Goal: Find specific page/section: Find specific page/section

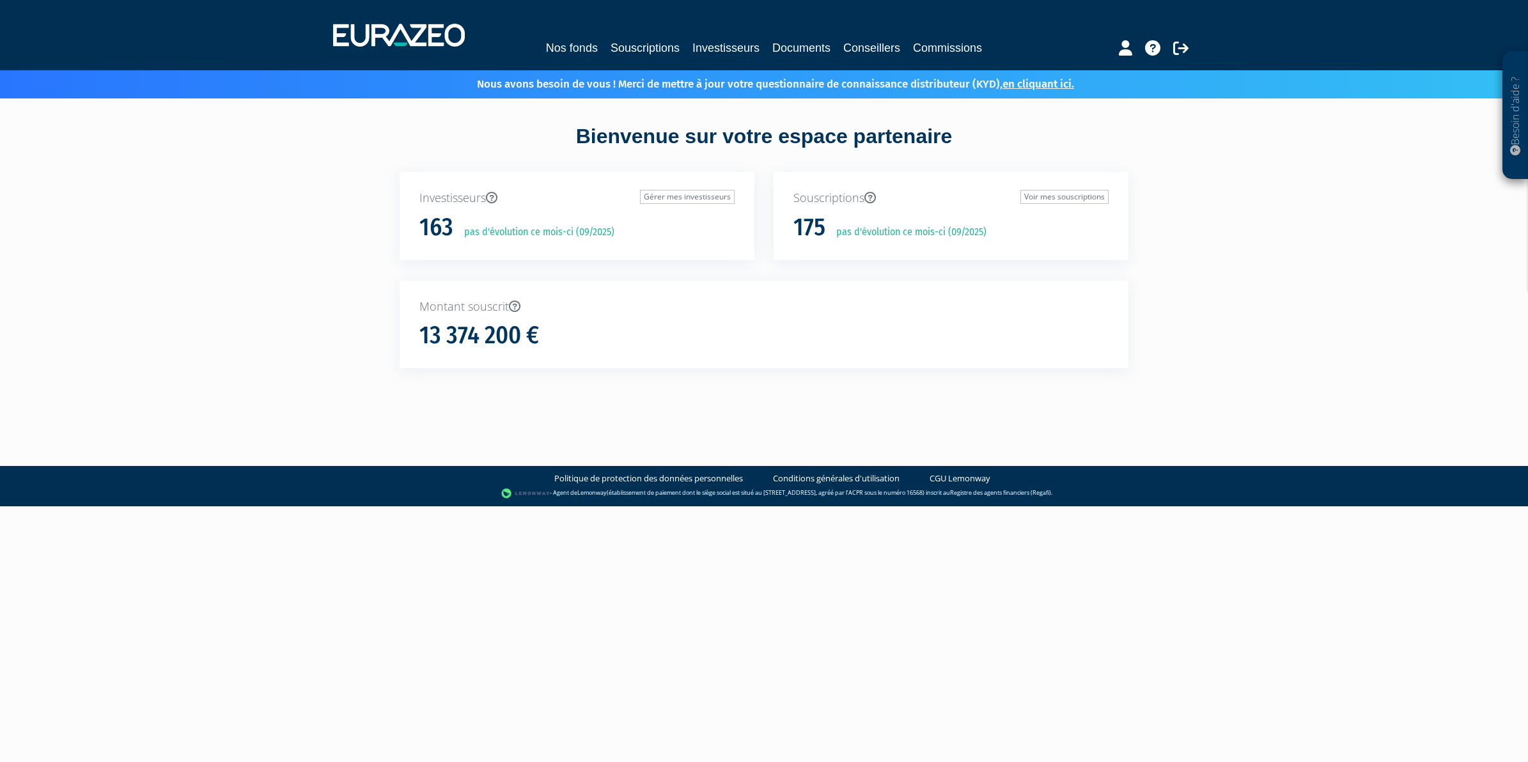
click at [1191, 54] on div at bounding box center [1131, 46] width 147 height 25
click at [1181, 45] on icon at bounding box center [1180, 47] width 15 height 15
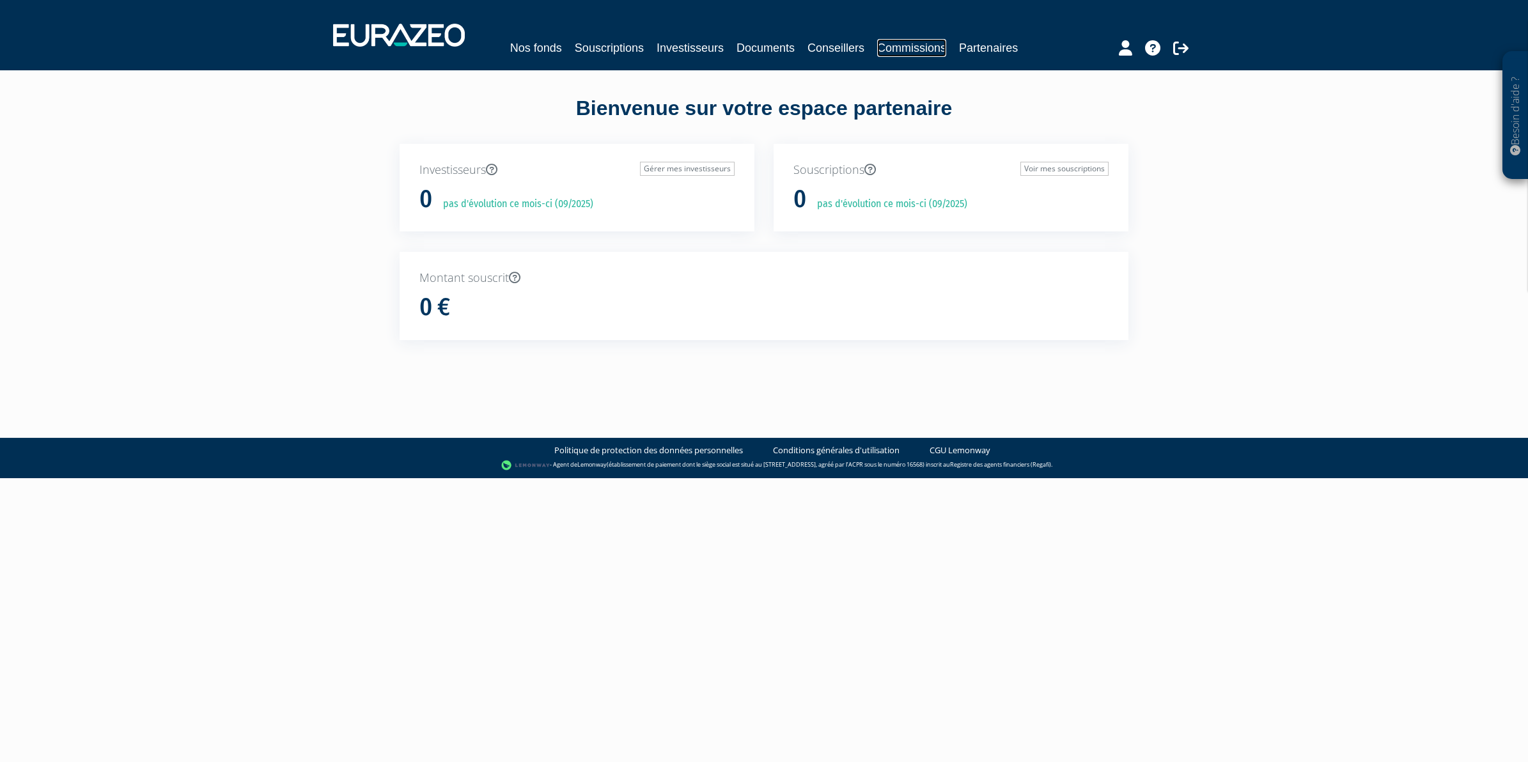
click at [918, 52] on link "Commissions" at bounding box center [911, 48] width 69 height 18
